Goal: Check status: Check status

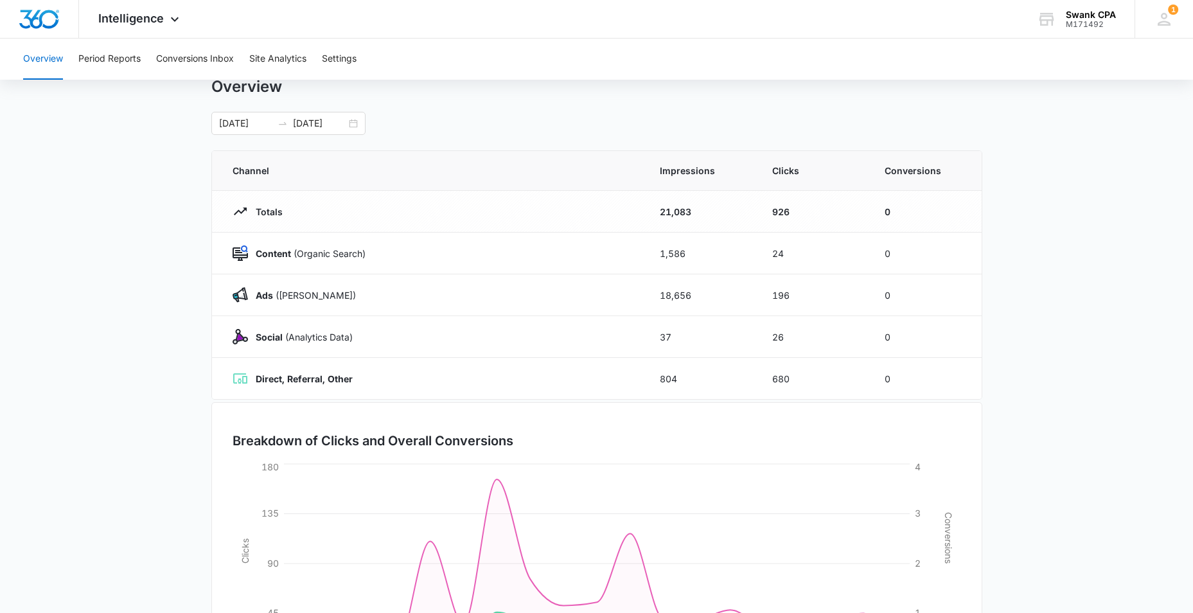
scroll to position [21, 0]
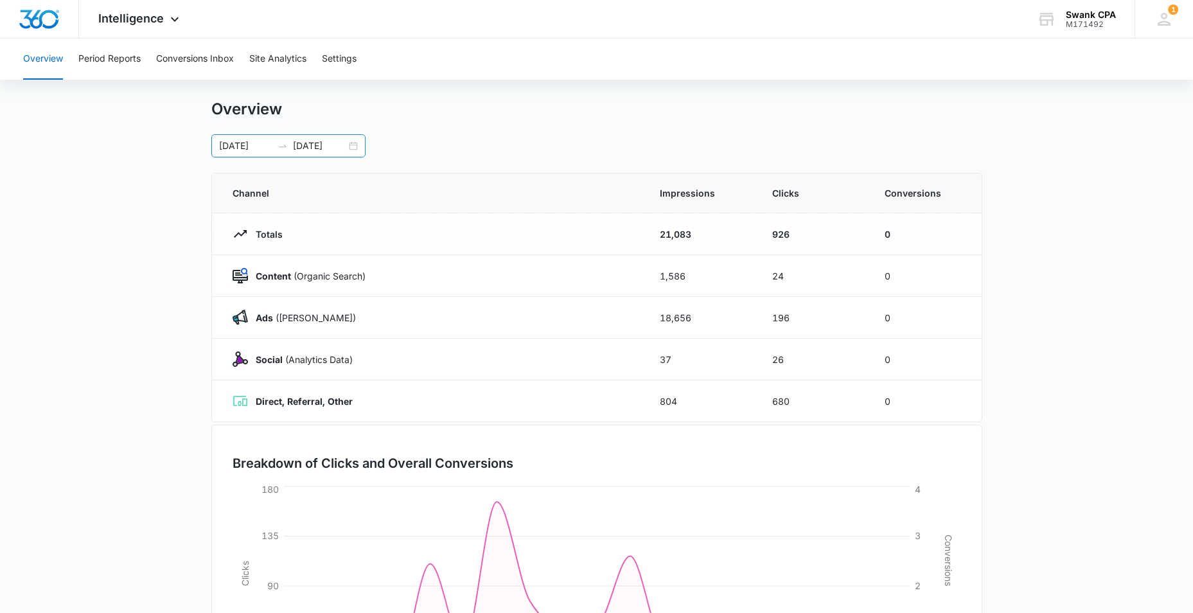
click at [351, 142] on div "[DATE] [DATE]" at bounding box center [288, 145] width 154 height 23
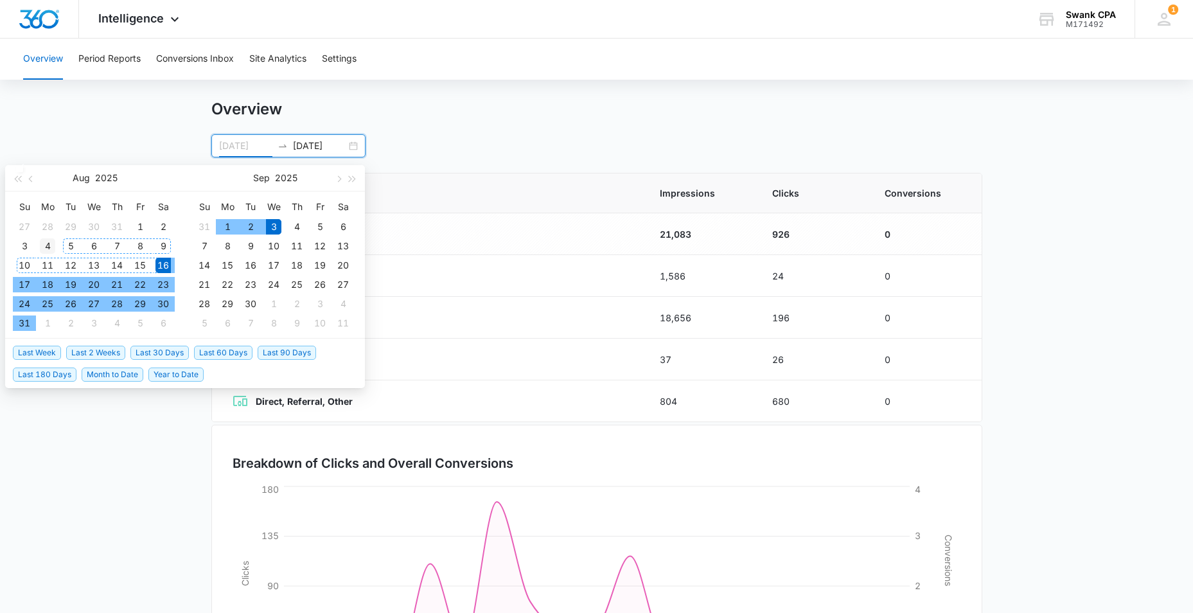
type input "[DATE]"
click at [42, 243] on div "4" at bounding box center [47, 245] width 15 height 15
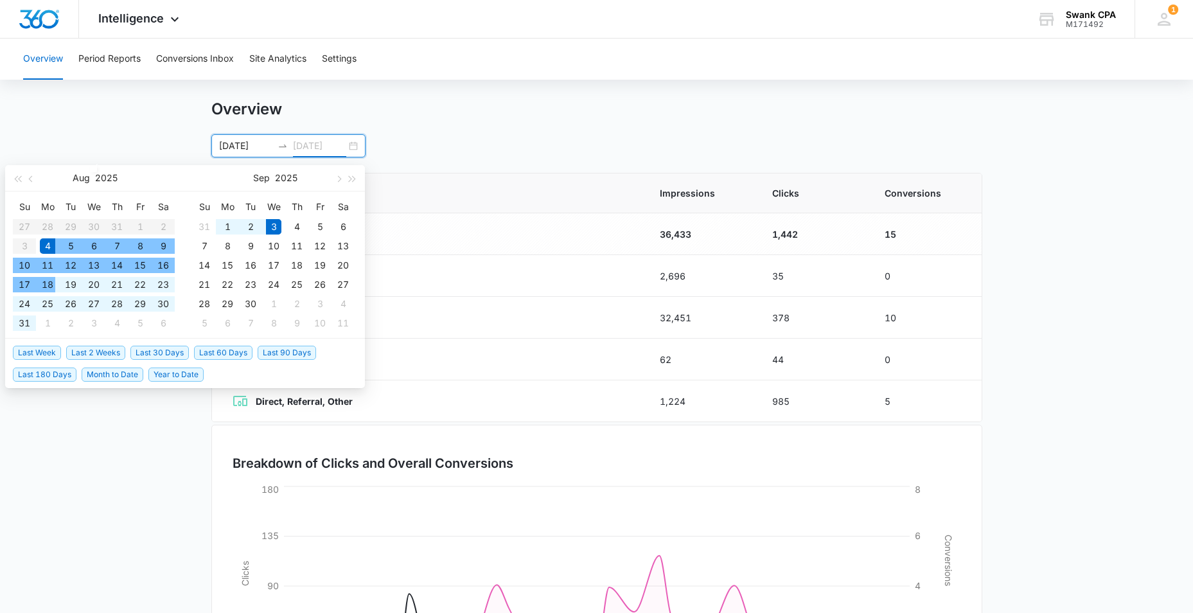
type input "[DATE]"
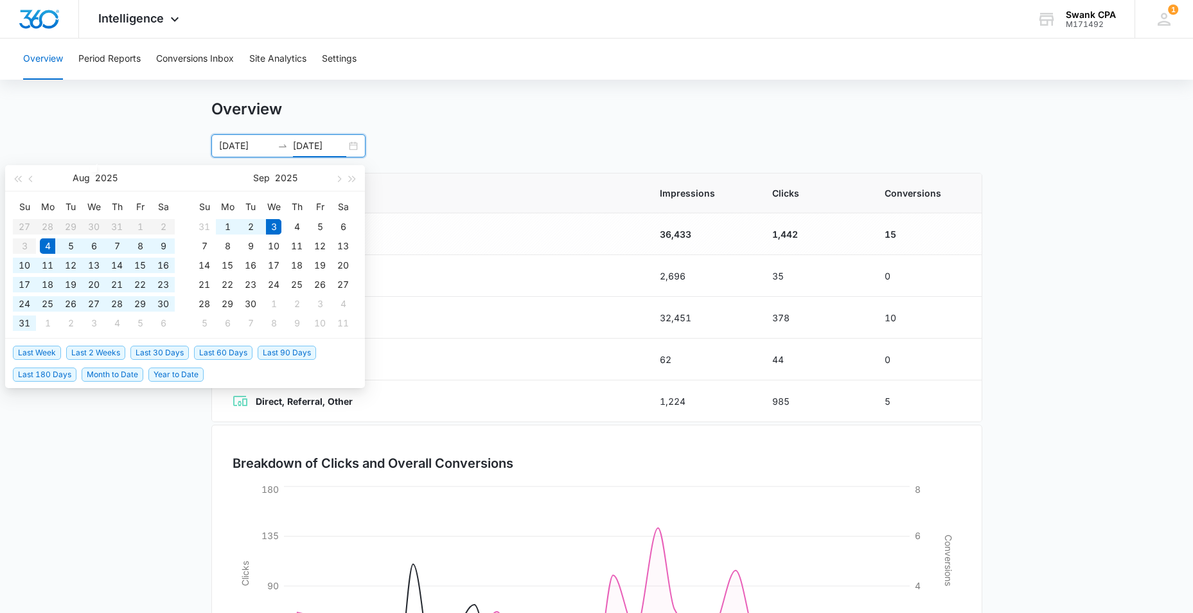
click at [104, 100] on main "Overview [DATE] [DATE] [DATE] Su Mo Tu We Th Fr Sa 27 28 29 30 31 1 2 3 4 5 6 7…" at bounding box center [596, 437] width 1193 height 675
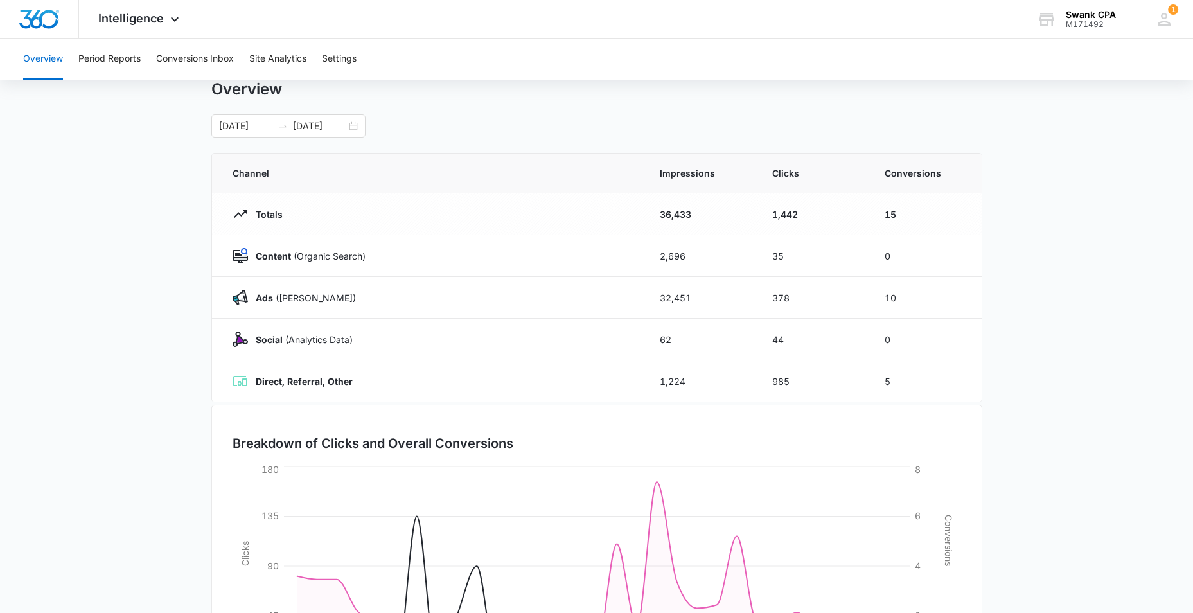
scroll to position [44, 0]
click at [217, 118] on div "[DATE] [DATE]" at bounding box center [288, 123] width 154 height 23
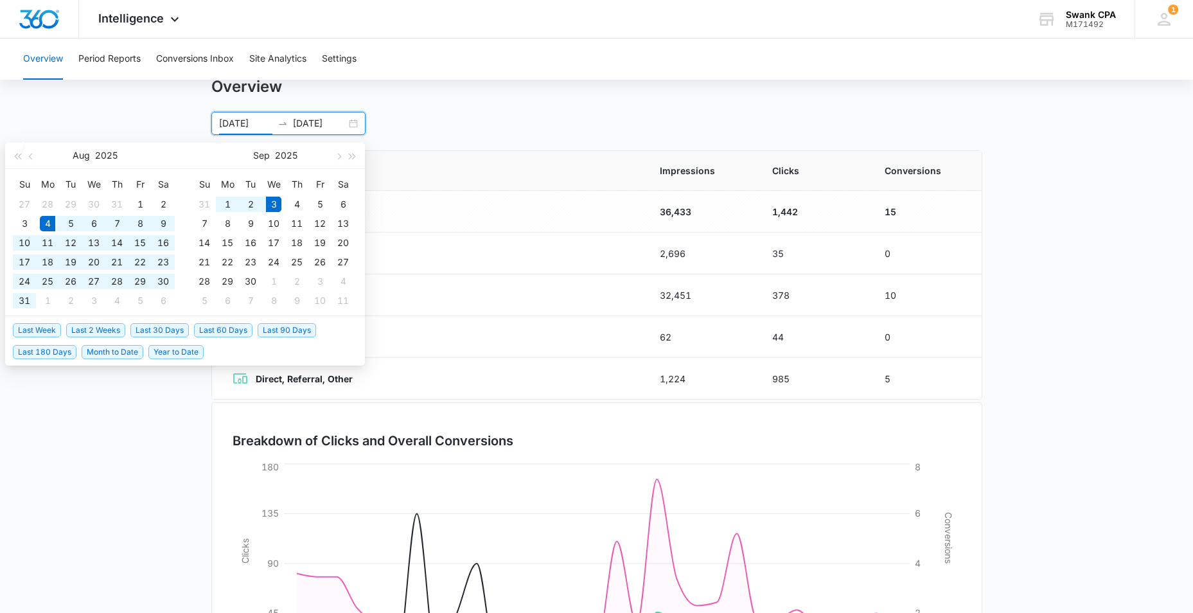
click at [217, 123] on div "[DATE] [DATE]" at bounding box center [288, 123] width 154 height 23
click at [26, 161] on button "button" at bounding box center [31, 156] width 14 height 26
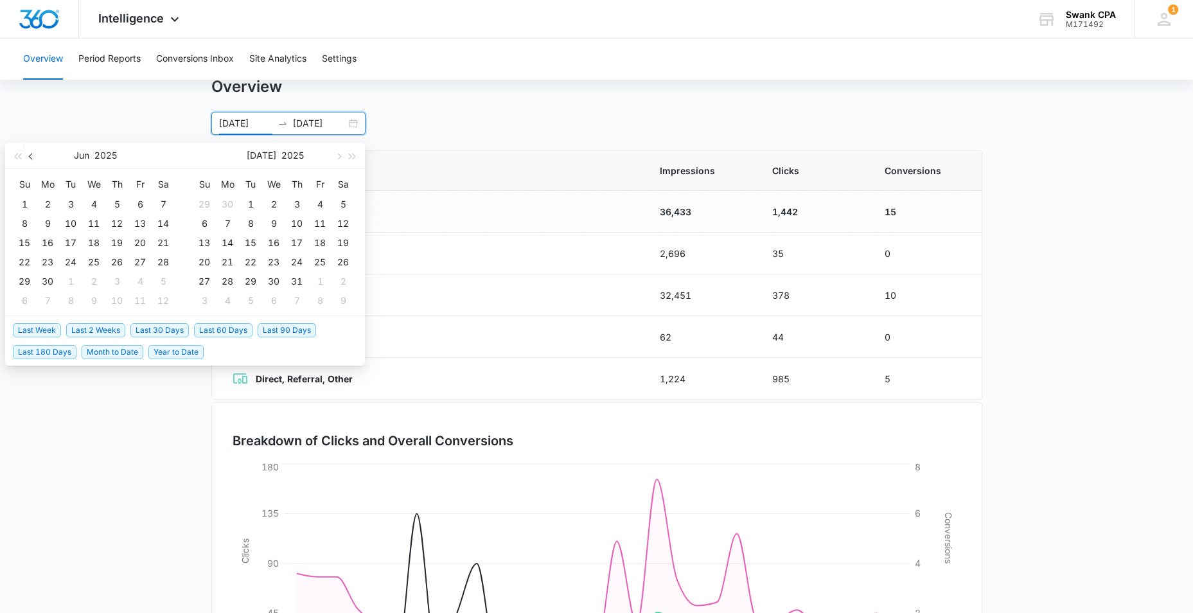
click at [26, 161] on button "button" at bounding box center [31, 156] width 14 height 26
click at [33, 147] on button "button" at bounding box center [31, 156] width 14 height 26
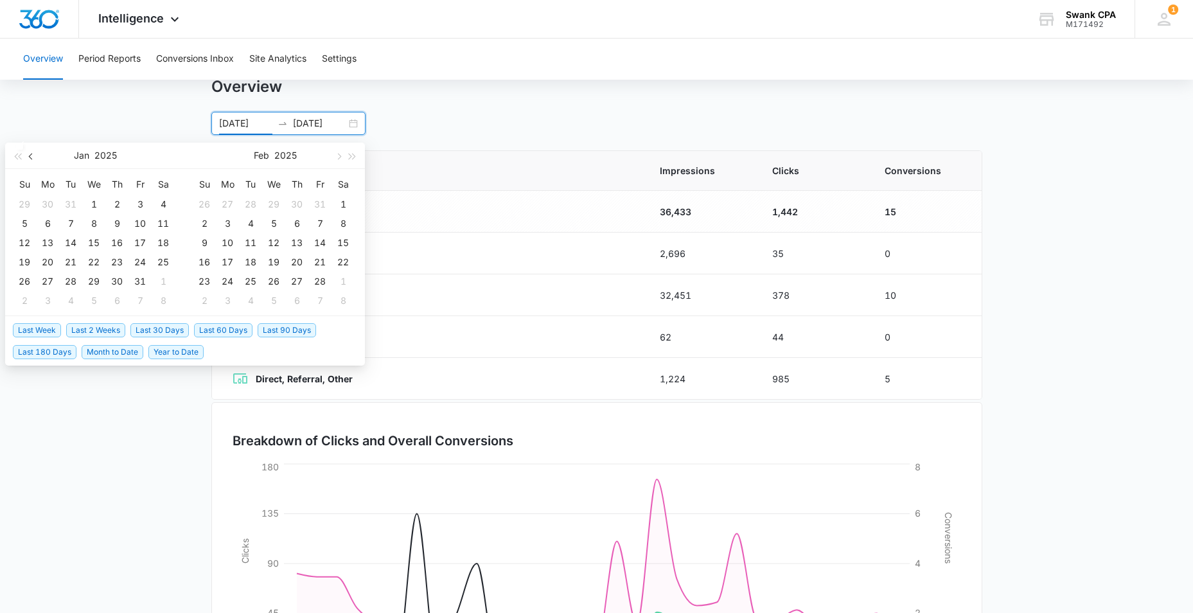
click at [33, 147] on button "button" at bounding box center [31, 156] width 14 height 26
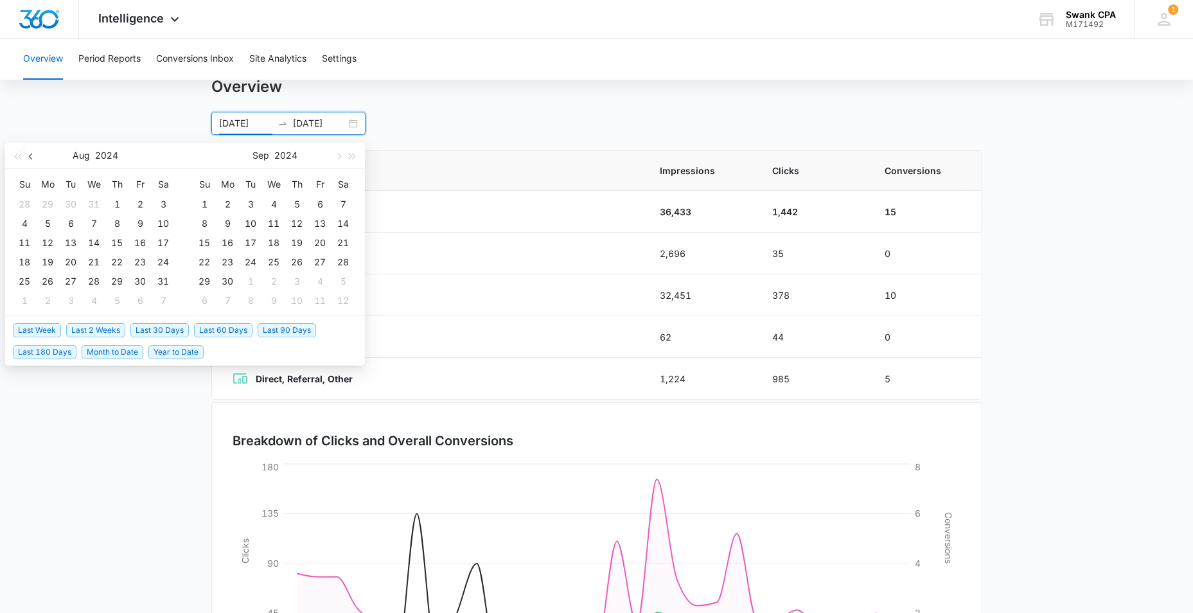
click at [33, 147] on button "button" at bounding box center [31, 156] width 14 height 26
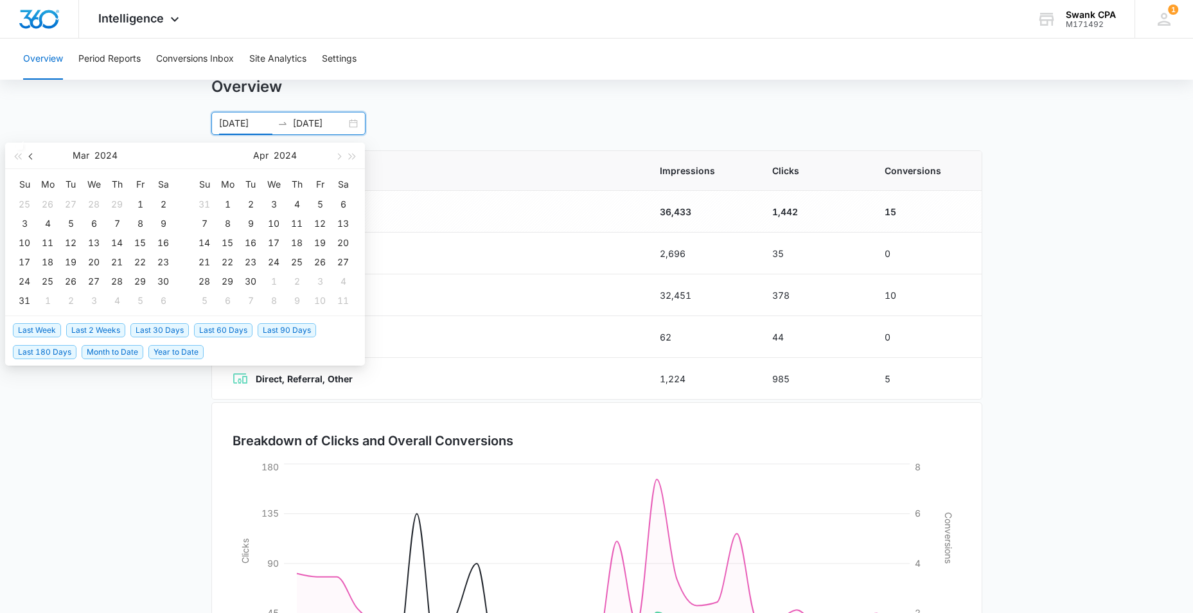
click at [33, 147] on button "button" at bounding box center [31, 156] width 14 height 26
type input "[DATE]"
click at [24, 235] on div "11" at bounding box center [24, 242] width 15 height 15
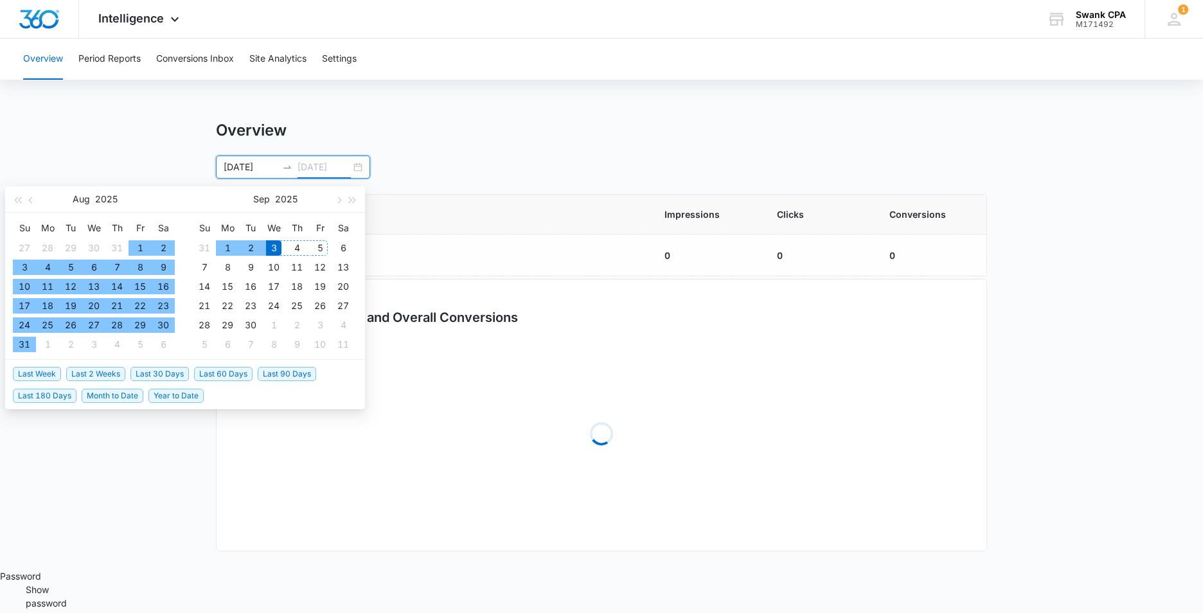
type input "[DATE]"
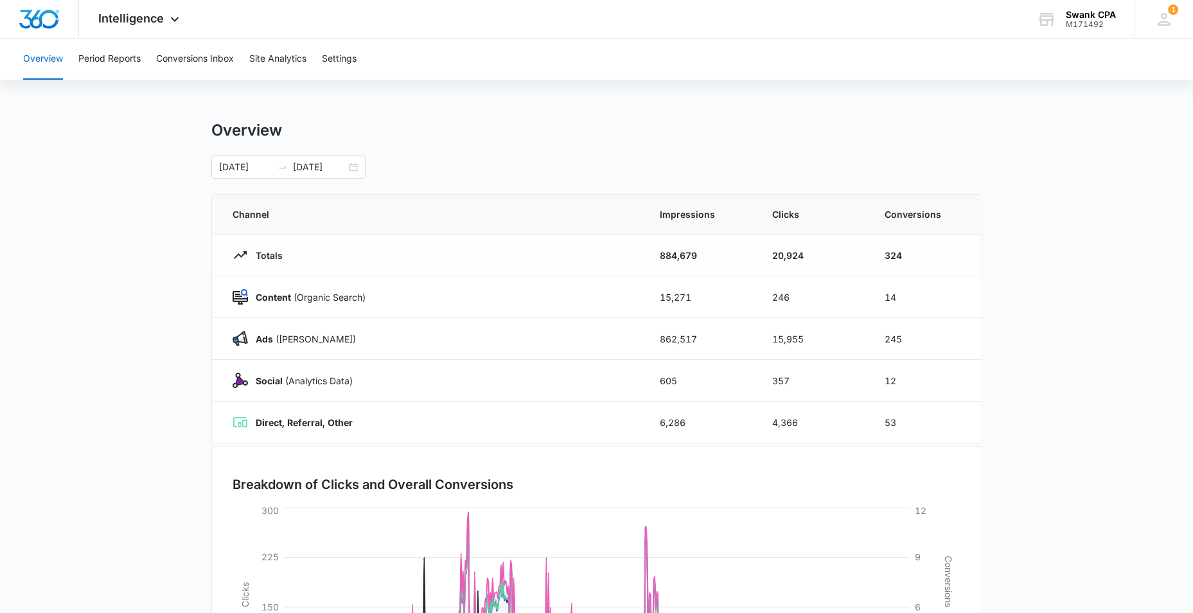
click at [580, 149] on div "Overview [DATE] [DATE] [DATE] Su Mo Tu We Th Fr Sa 27 28 29 30 31 1 2 3 4 5 6 7…" at bounding box center [596, 150] width 771 height 58
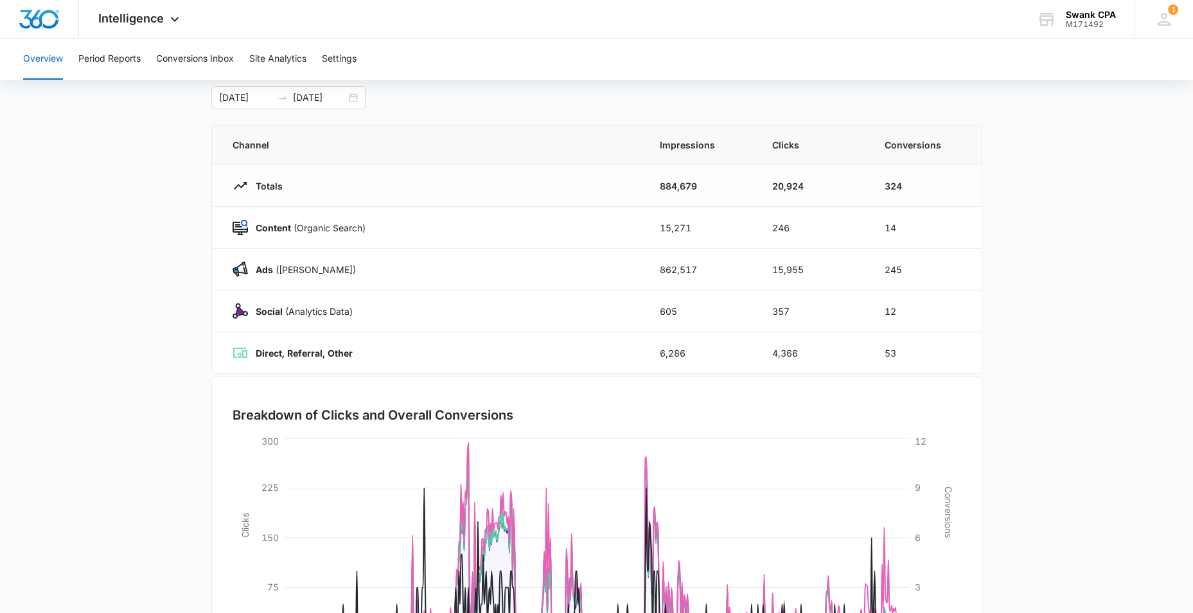
scroll to position [75, 0]
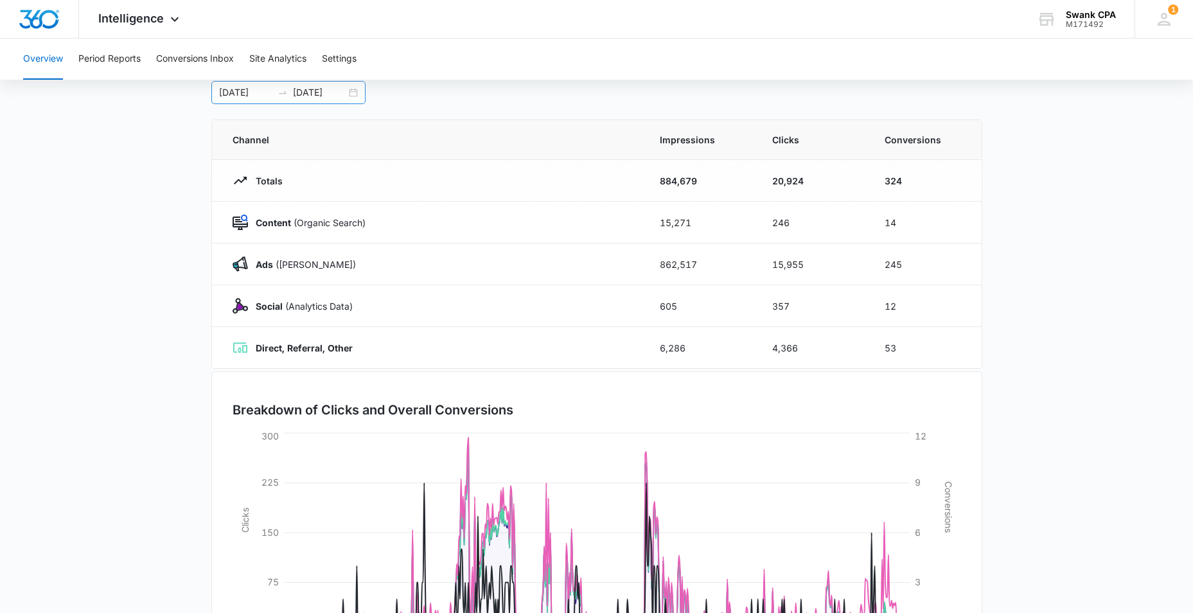
click at [350, 93] on div "[DATE] [DATE]" at bounding box center [288, 92] width 154 height 23
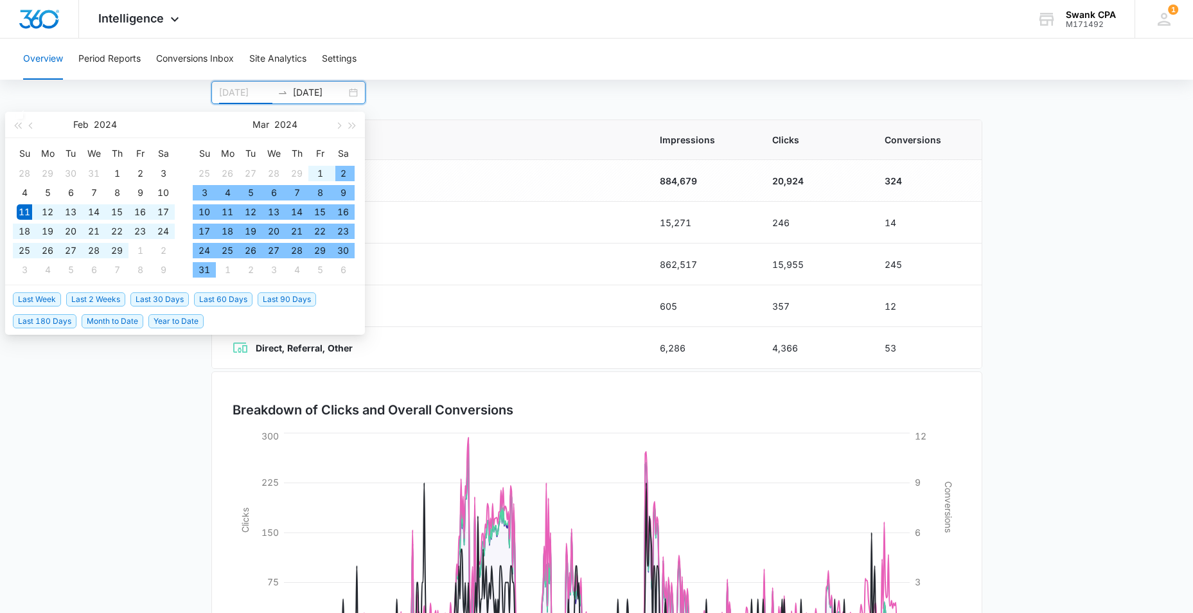
type input "[DATE]"
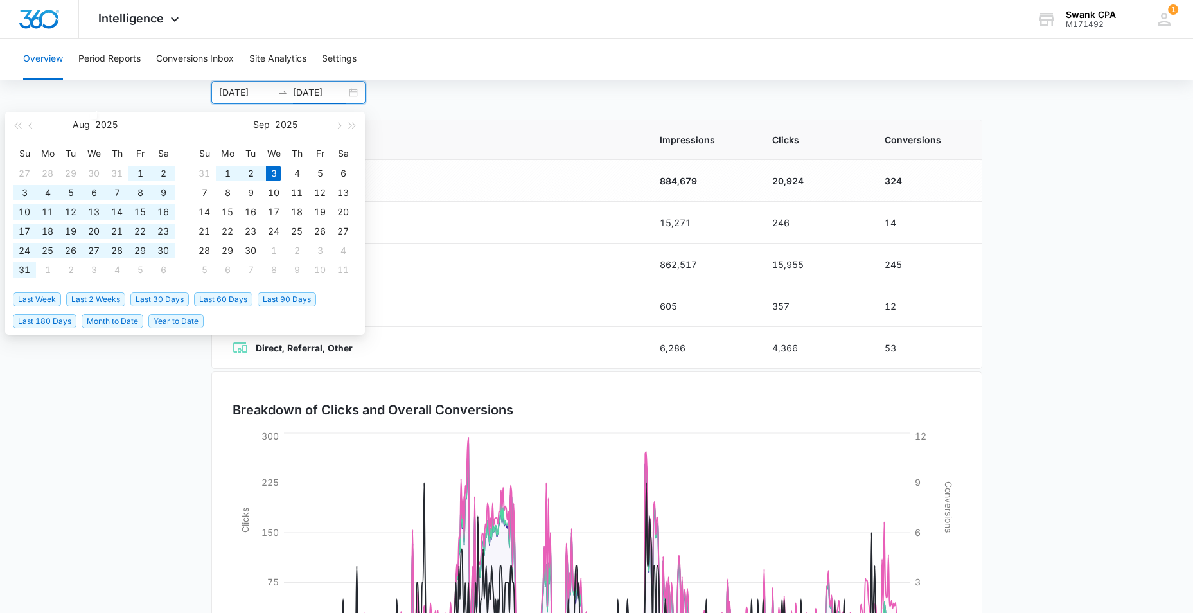
click at [321, 97] on input "[DATE]" at bounding box center [319, 92] width 53 height 14
click at [319, 93] on input "[DATE]" at bounding box center [319, 92] width 53 height 14
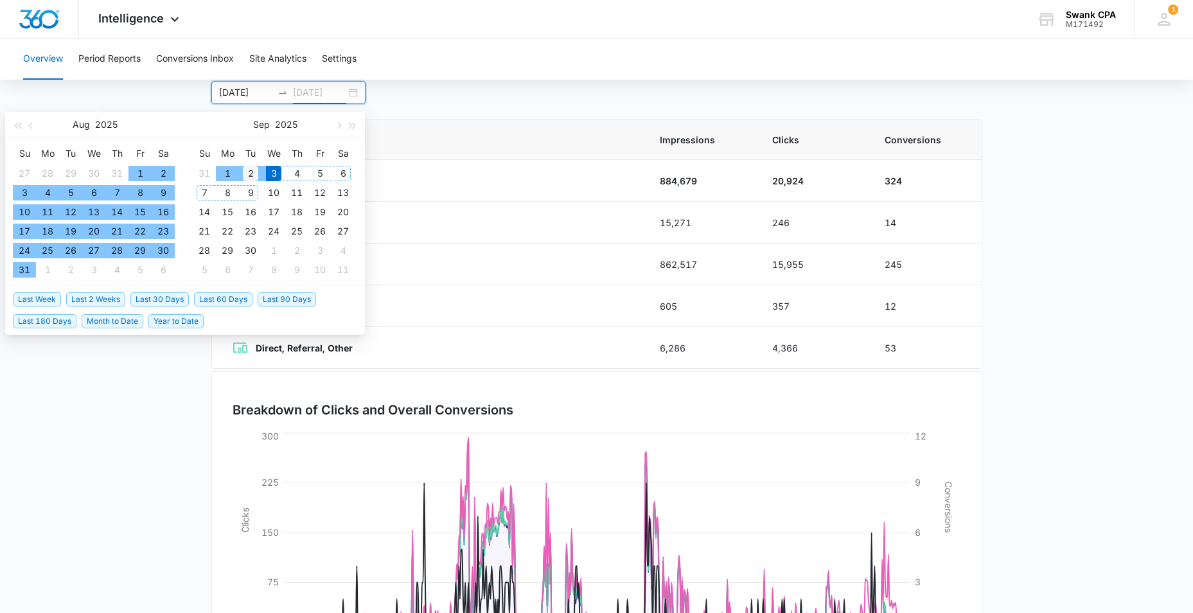
type input "[DATE]"
click at [253, 169] on div "2" at bounding box center [250, 173] width 15 height 15
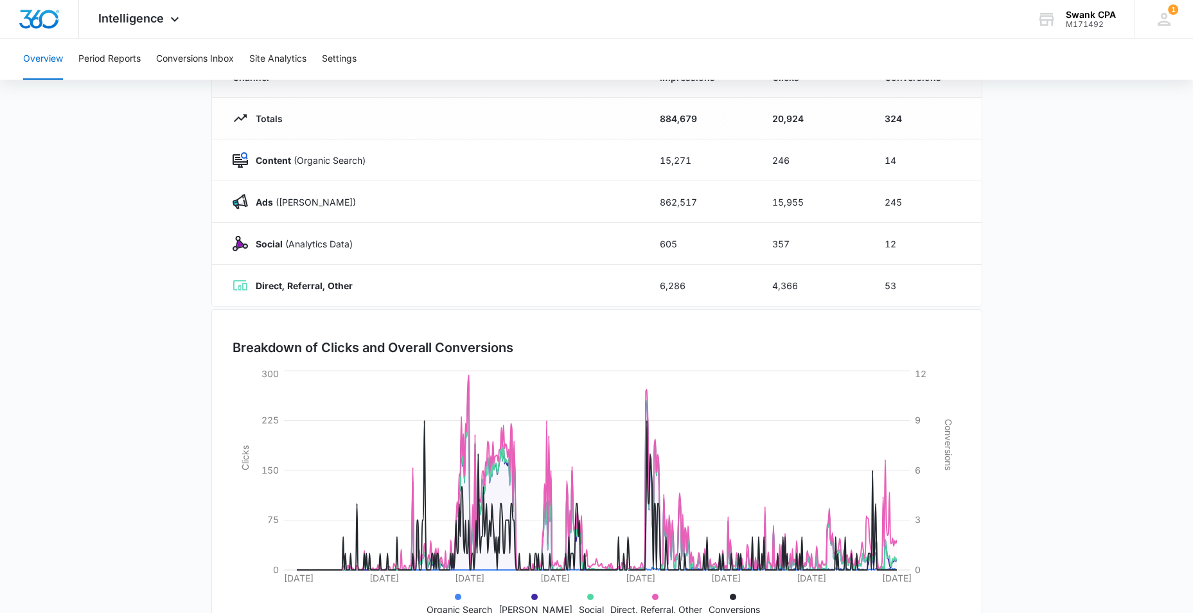
scroll to position [129, 0]
